Goal: Task Accomplishment & Management: Manage account settings

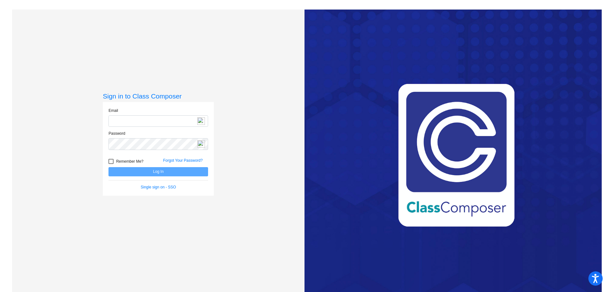
type input "[EMAIL_ADDRESS][DOMAIN_NAME]"
click at [153, 169] on button "Log In" at bounding box center [158, 171] width 100 height 9
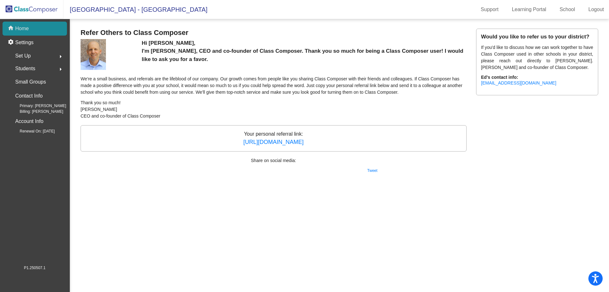
click at [27, 28] on p "Home" at bounding box center [22, 29] width 14 height 8
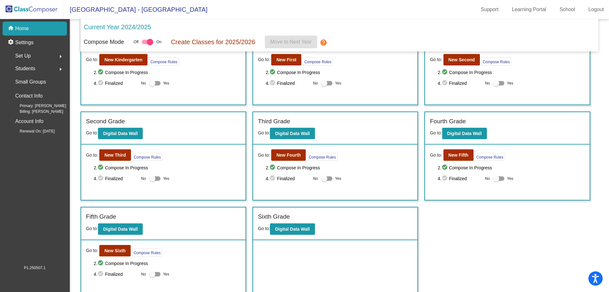
scroll to position [43, 0]
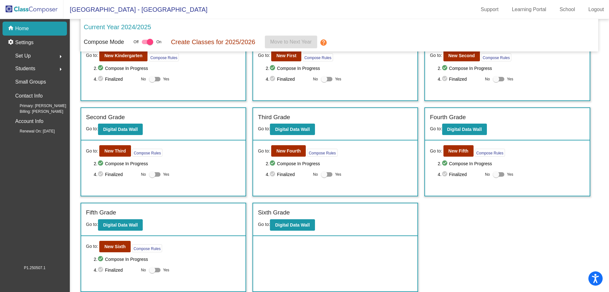
click at [152, 174] on div at bounding box center [152, 174] width 6 height 6
click at [152, 176] on input "Yes" at bounding box center [152, 176] width 0 height 0
checkbox input "true"
click at [113, 154] on button "New Third" at bounding box center [115, 150] width 32 height 11
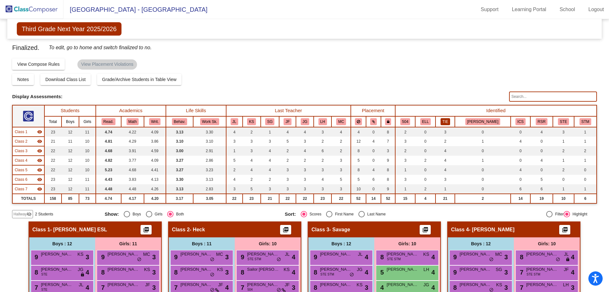
click at [450, 121] on button "TIE" at bounding box center [446, 121] width 10 height 7
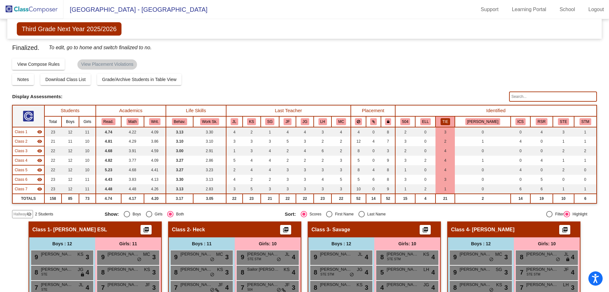
click at [450, 119] on button "TIE" at bounding box center [446, 121] width 10 height 7
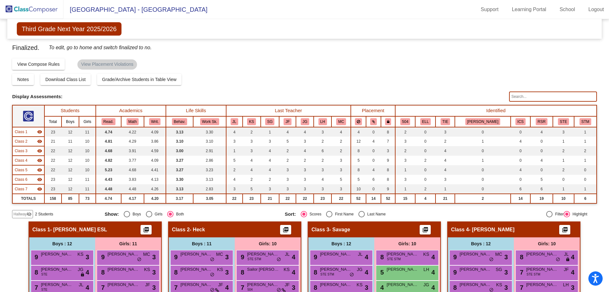
click at [30, 8] on img at bounding box center [31, 9] width 63 height 19
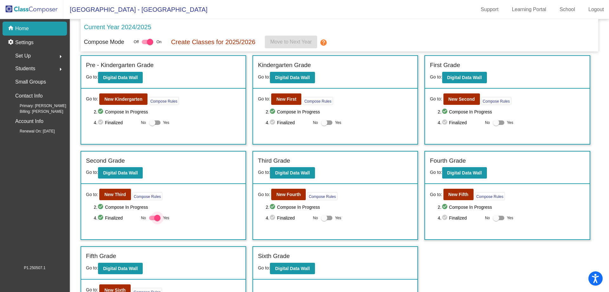
click at [158, 219] on div at bounding box center [157, 217] width 6 height 6
click at [152, 220] on input "Yes" at bounding box center [152, 220] width 0 height 0
checkbox input "false"
click at [115, 197] on button "New Third" at bounding box center [115, 193] width 32 height 11
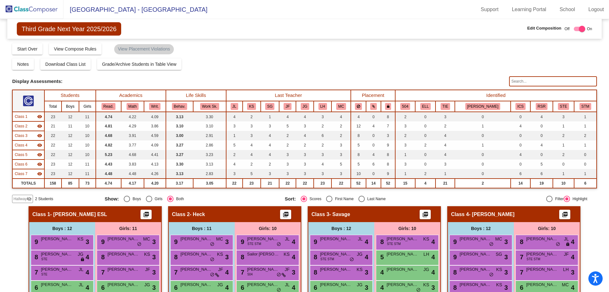
click at [516, 81] on input "text" at bounding box center [553, 81] width 88 height 10
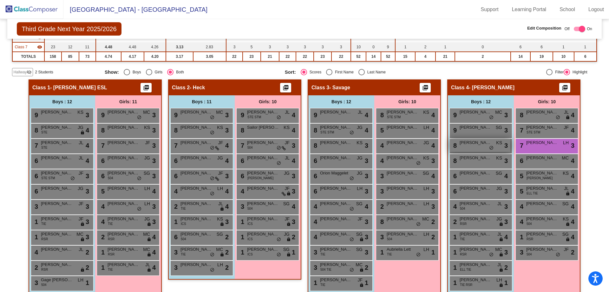
scroll to position [127, 0]
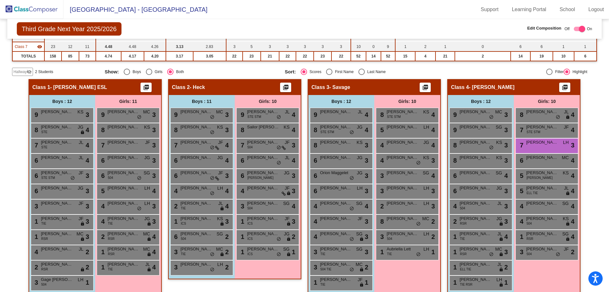
type input "guz"
click at [23, 74] on span "Hallway" at bounding box center [19, 72] width 13 height 6
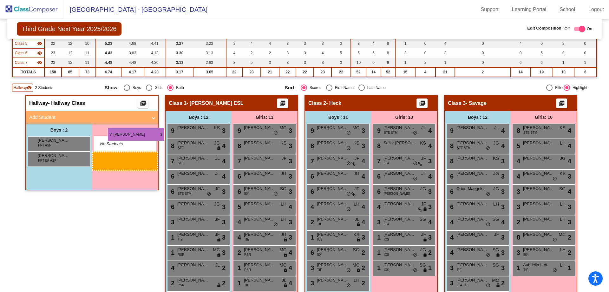
scroll to position [95, 0]
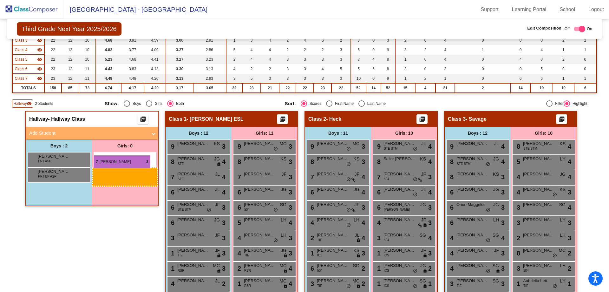
drag, startPoint x: 126, startPoint y: 244, endPoint x: 94, endPoint y: 155, distance: 94.6
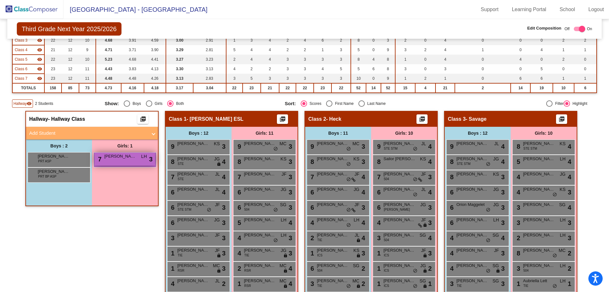
click at [115, 159] on span "[PERSON_NAME]" at bounding box center [120, 156] width 32 height 6
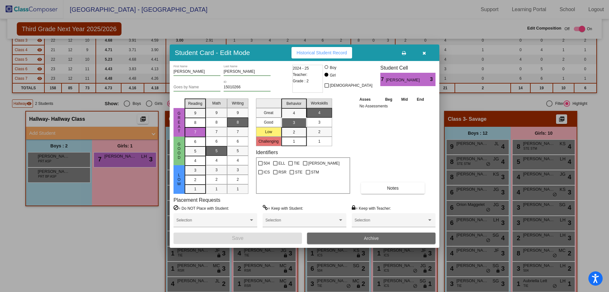
click at [366, 236] on span "Archive" at bounding box center [371, 237] width 15 height 5
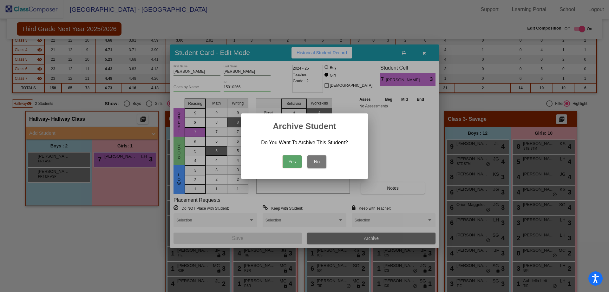
click at [289, 161] on button "Yes" at bounding box center [292, 161] width 19 height 13
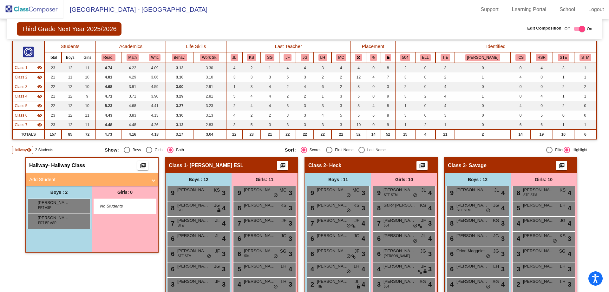
scroll to position [40, 0]
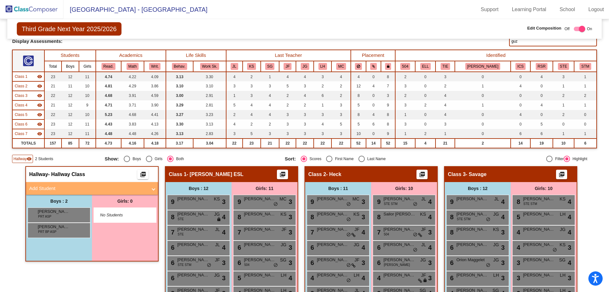
click at [19, 157] on span "Hallway" at bounding box center [19, 159] width 13 height 6
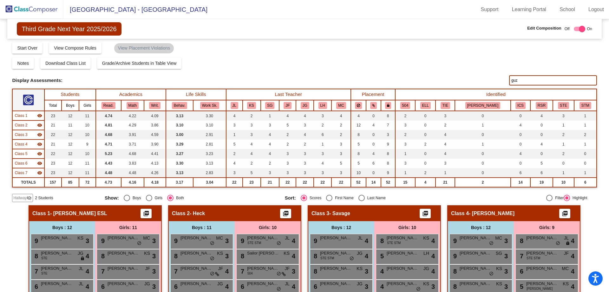
scroll to position [0, 0]
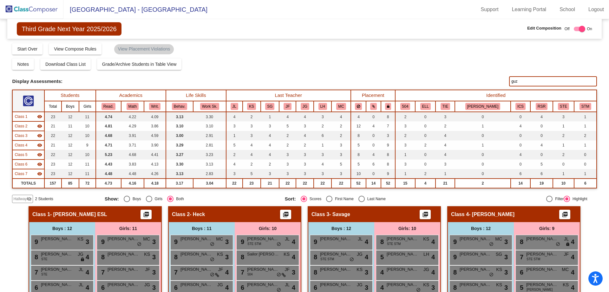
drag, startPoint x: 515, startPoint y: 79, endPoint x: 505, endPoint y: 82, distance: 11.0
click at [505, 82] on div "Display Scores for Years: [DATE] - [DATE] [DATE] - [DATE] Display Assessments: …" at bounding box center [304, 81] width 585 height 10
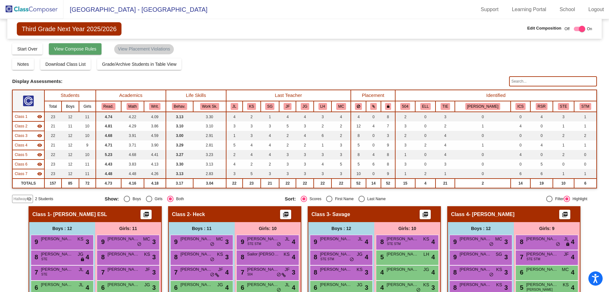
click at [77, 49] on span "View Compose Rules" at bounding box center [75, 48] width 43 height 5
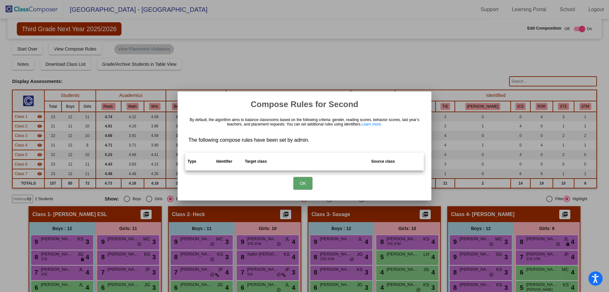
click at [306, 183] on button "OK" at bounding box center [302, 183] width 19 height 13
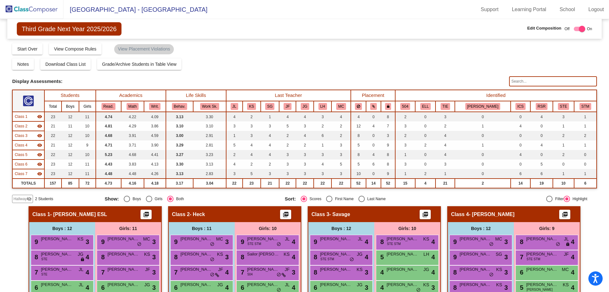
click at [53, 30] on span "Third Grade Next Year 2025/2026" at bounding box center [69, 28] width 104 height 13
click at [27, 10] on img at bounding box center [31, 9] width 63 height 19
